Goal: Find specific page/section: Find specific page/section

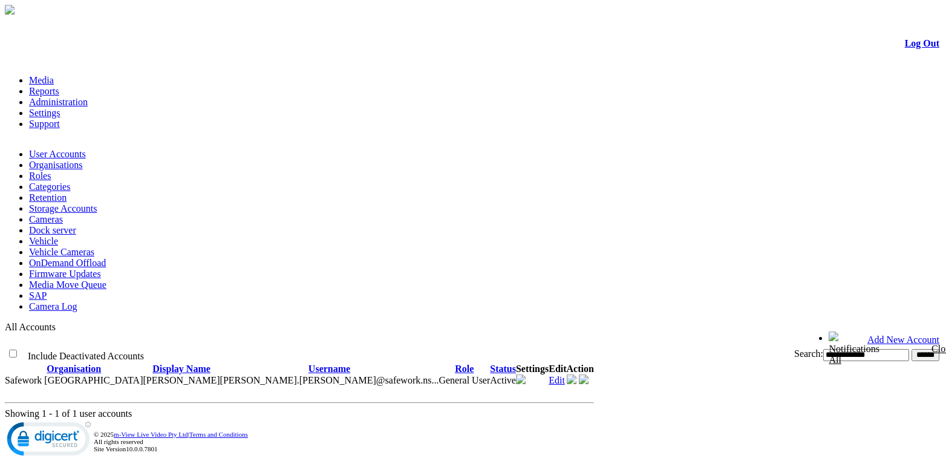
click at [54, 75] on link "Media" at bounding box center [41, 80] width 25 height 10
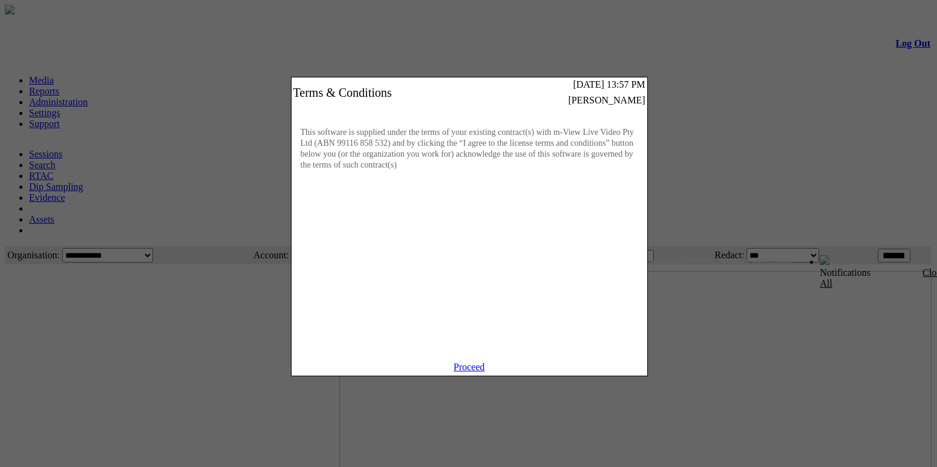
click at [470, 372] on link "Proceed" at bounding box center [469, 367] width 31 height 10
click at [469, 372] on link "Proceed" at bounding box center [469, 367] width 31 height 10
